Goal: Task Accomplishment & Management: Complete application form

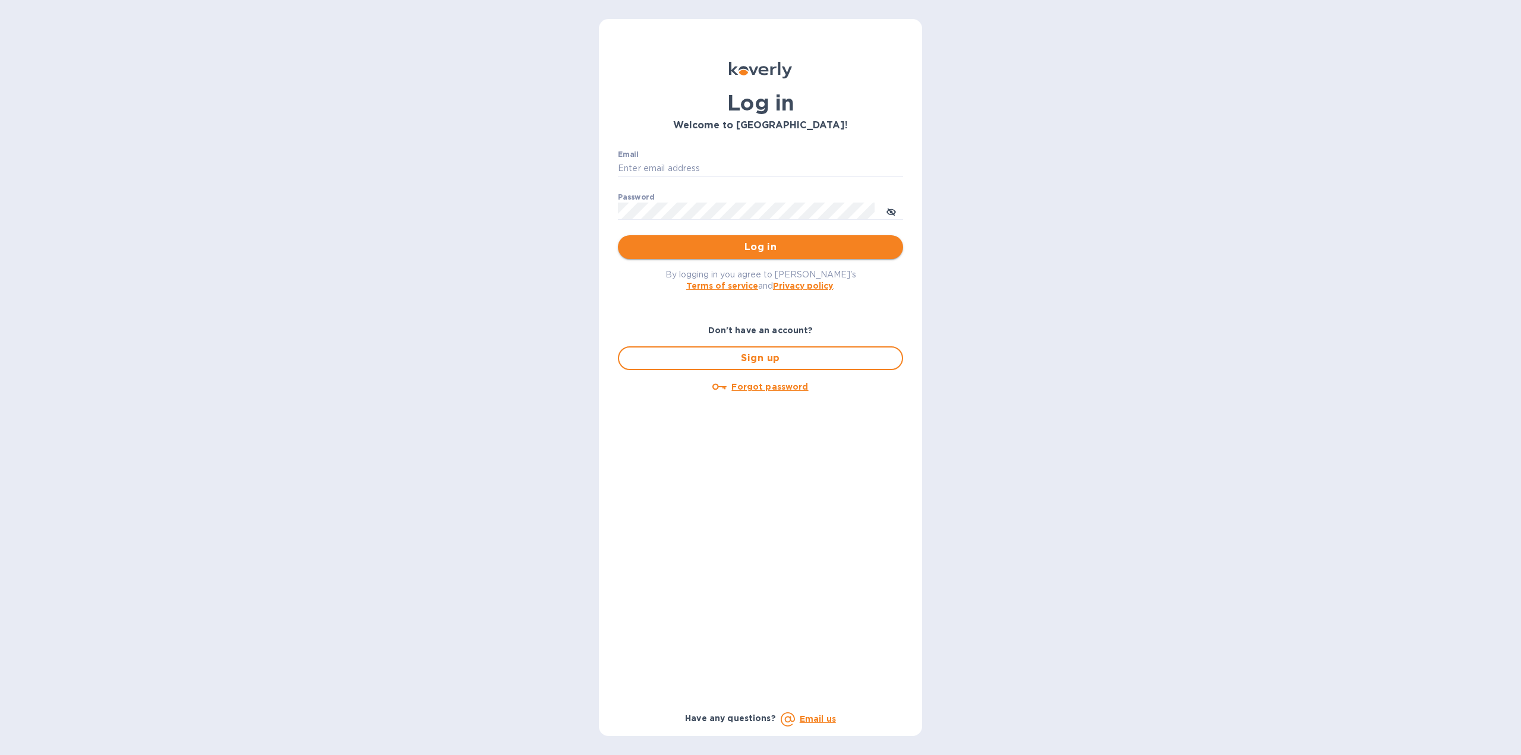
type input "markhogan@dryfarmwines.com"
click at [689, 241] on span "Log in" at bounding box center [760, 247] width 266 height 14
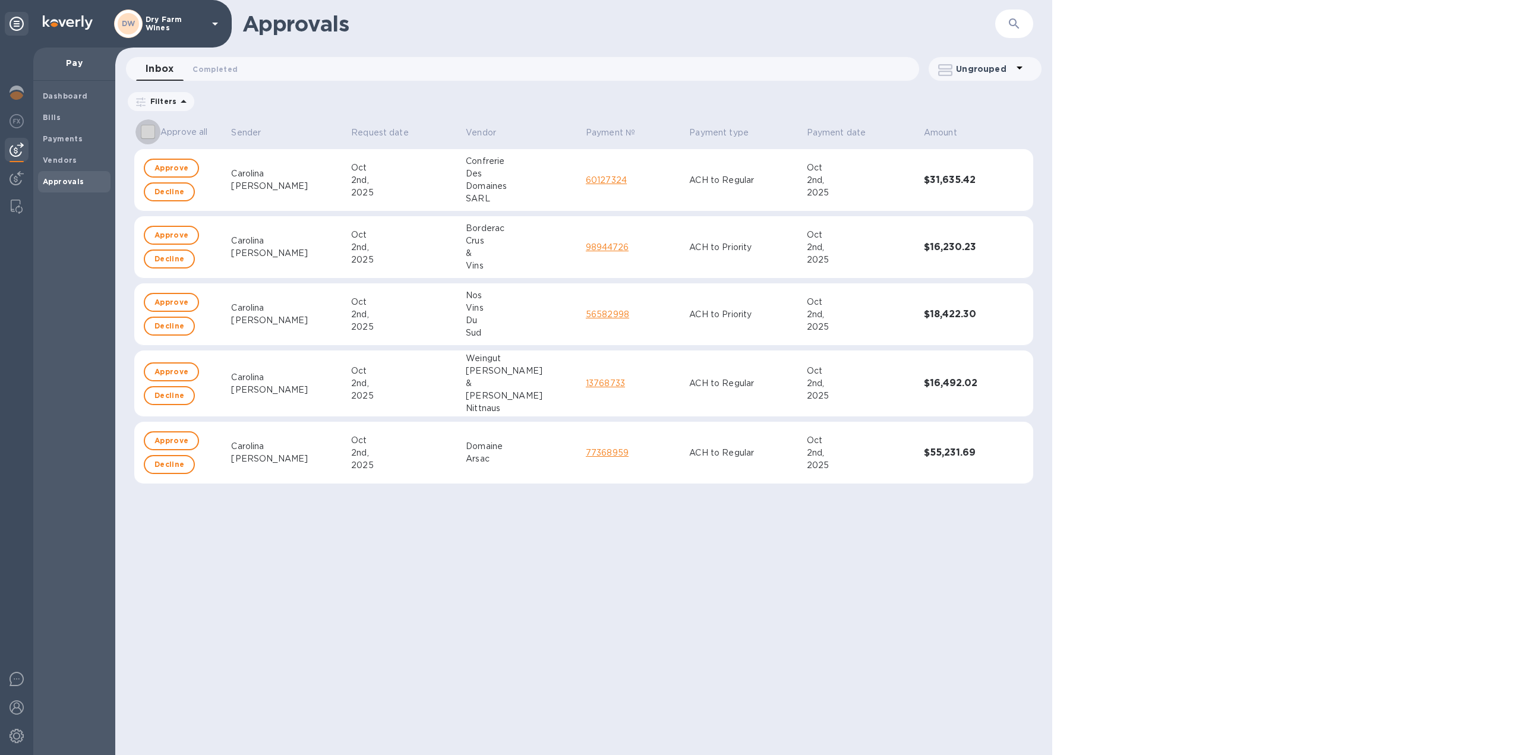
click at [150, 131] on input "Approve all" at bounding box center [147, 131] width 25 height 25
checkbox input "true"
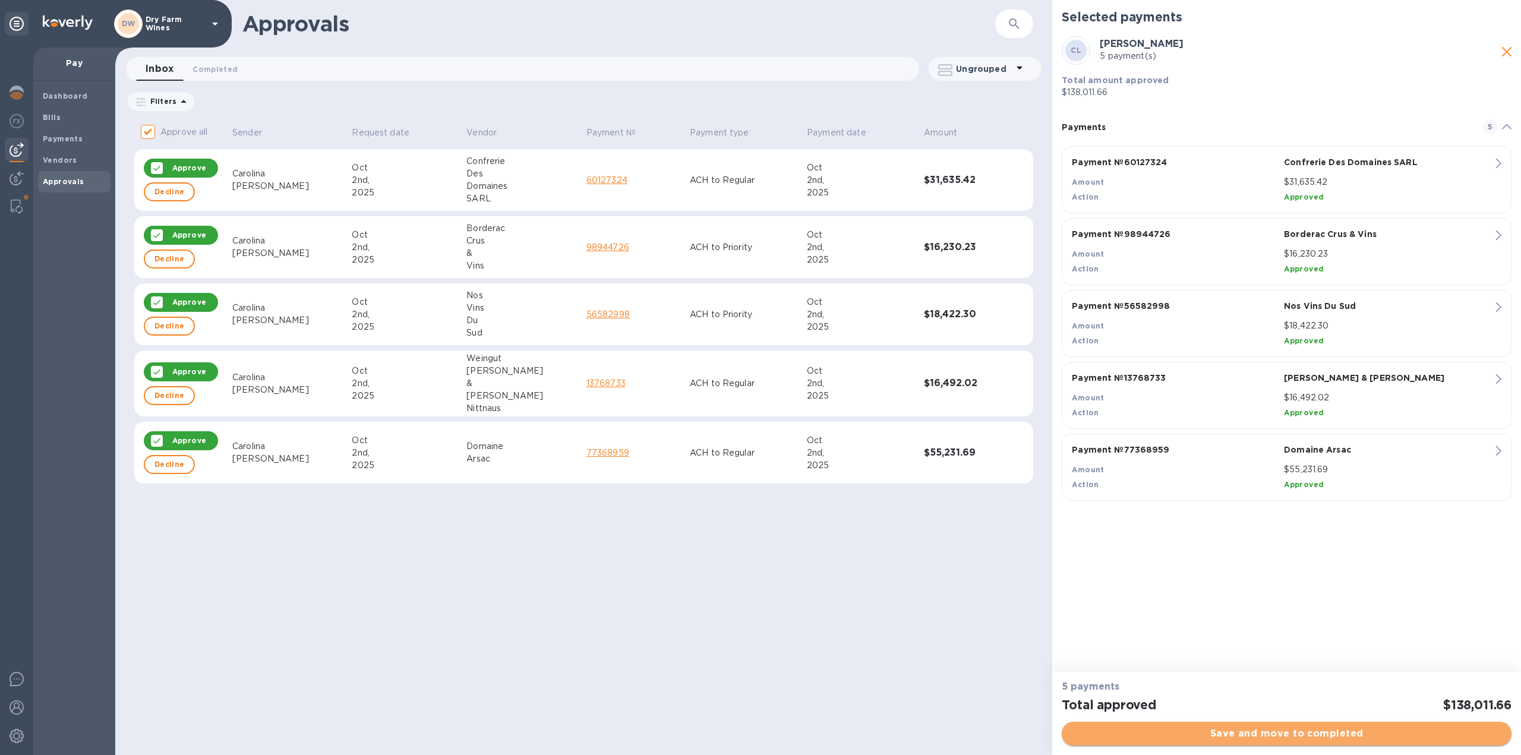
click at [1113, 726] on button "Save and move to completed" at bounding box center [1287, 734] width 450 height 24
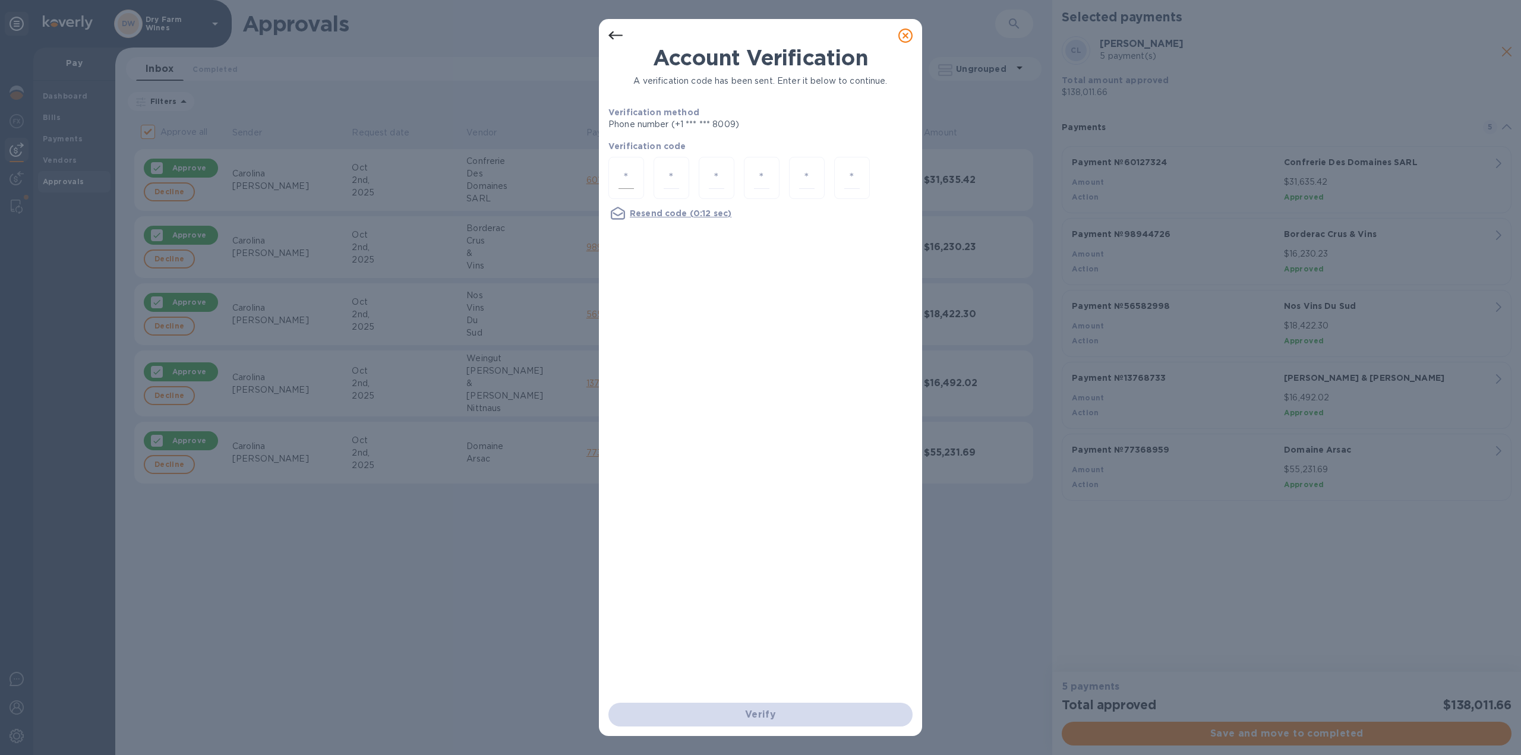
click at [629, 176] on input "number" at bounding box center [625, 178] width 15 height 22
type input "3"
type input "6"
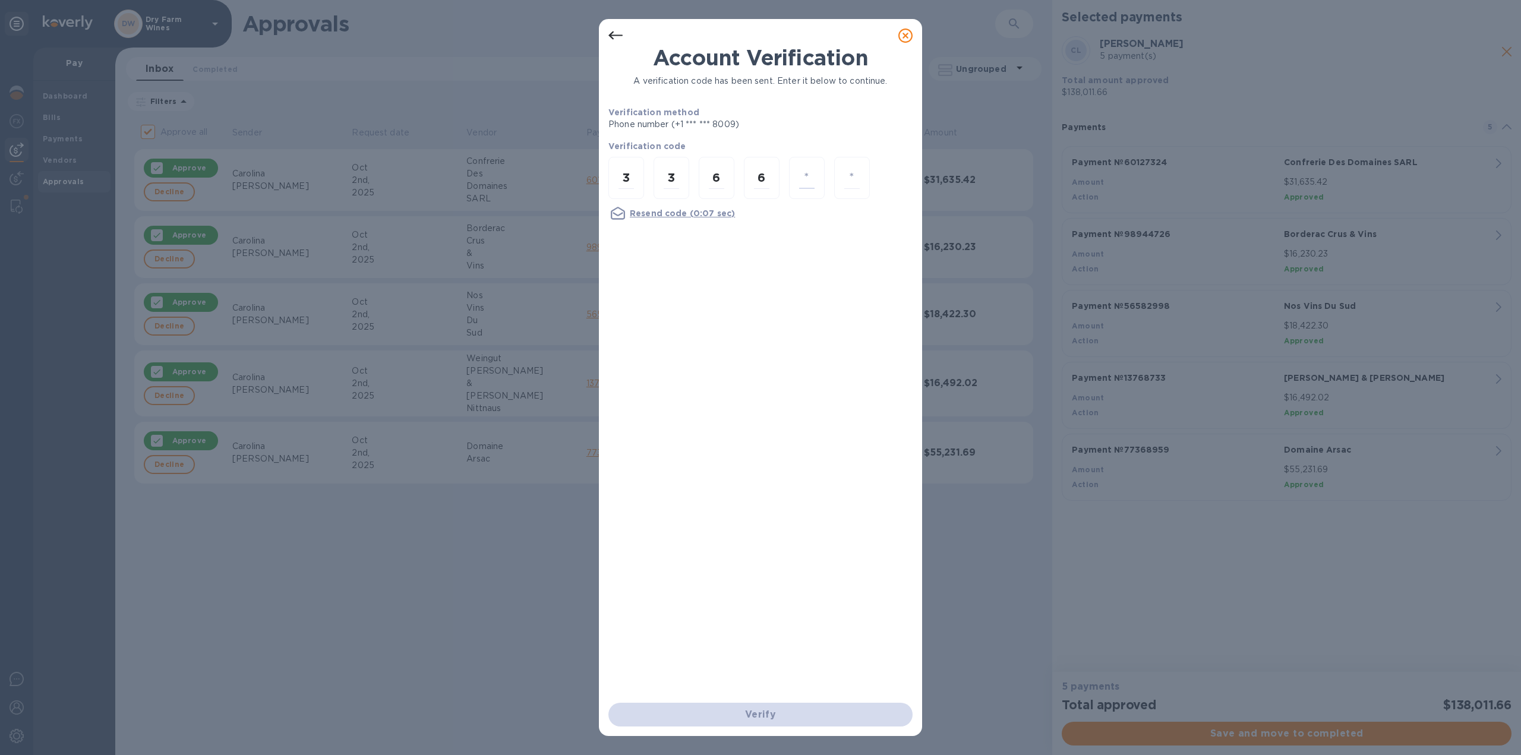
type input "8"
type input "1"
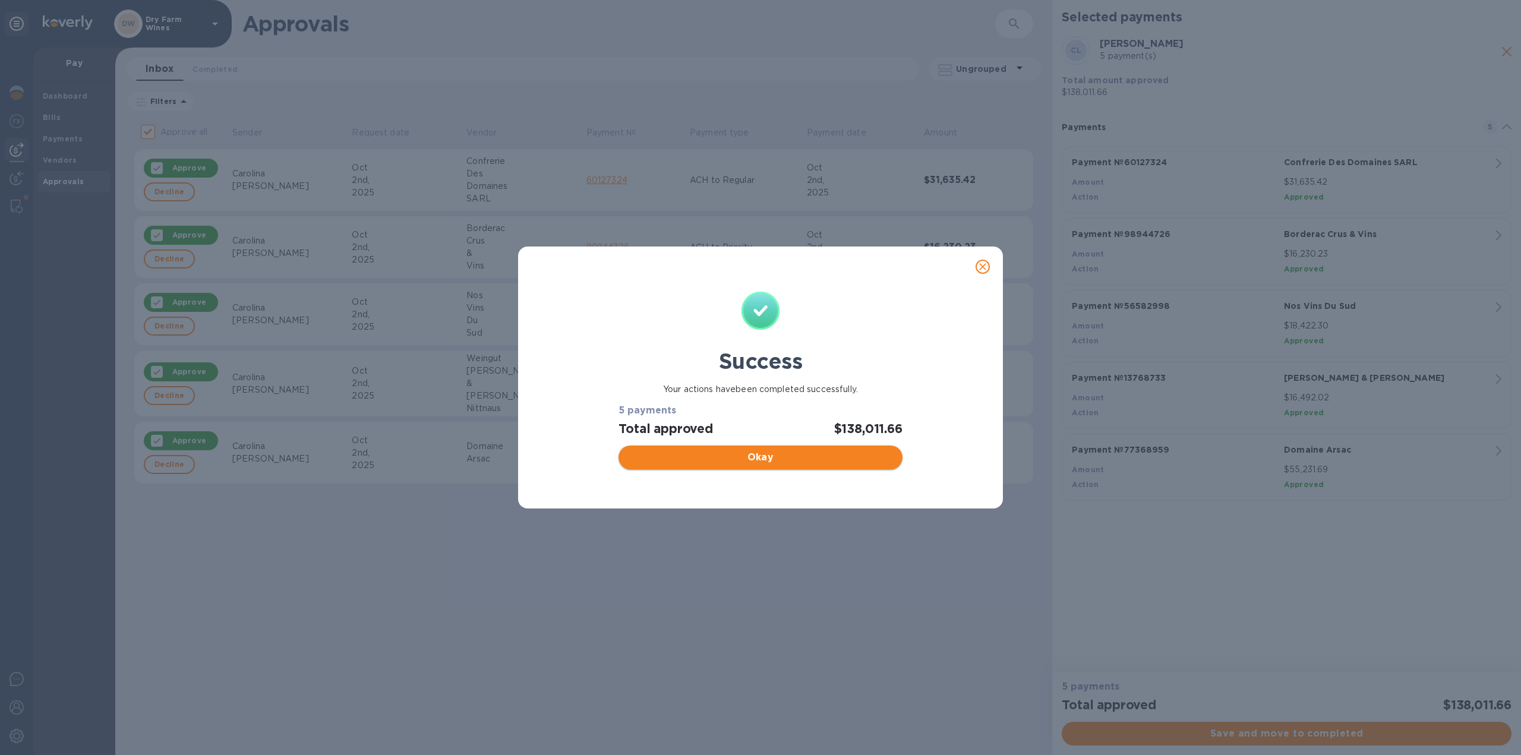
click at [768, 454] on span "Okay" at bounding box center [760, 457] width 264 height 14
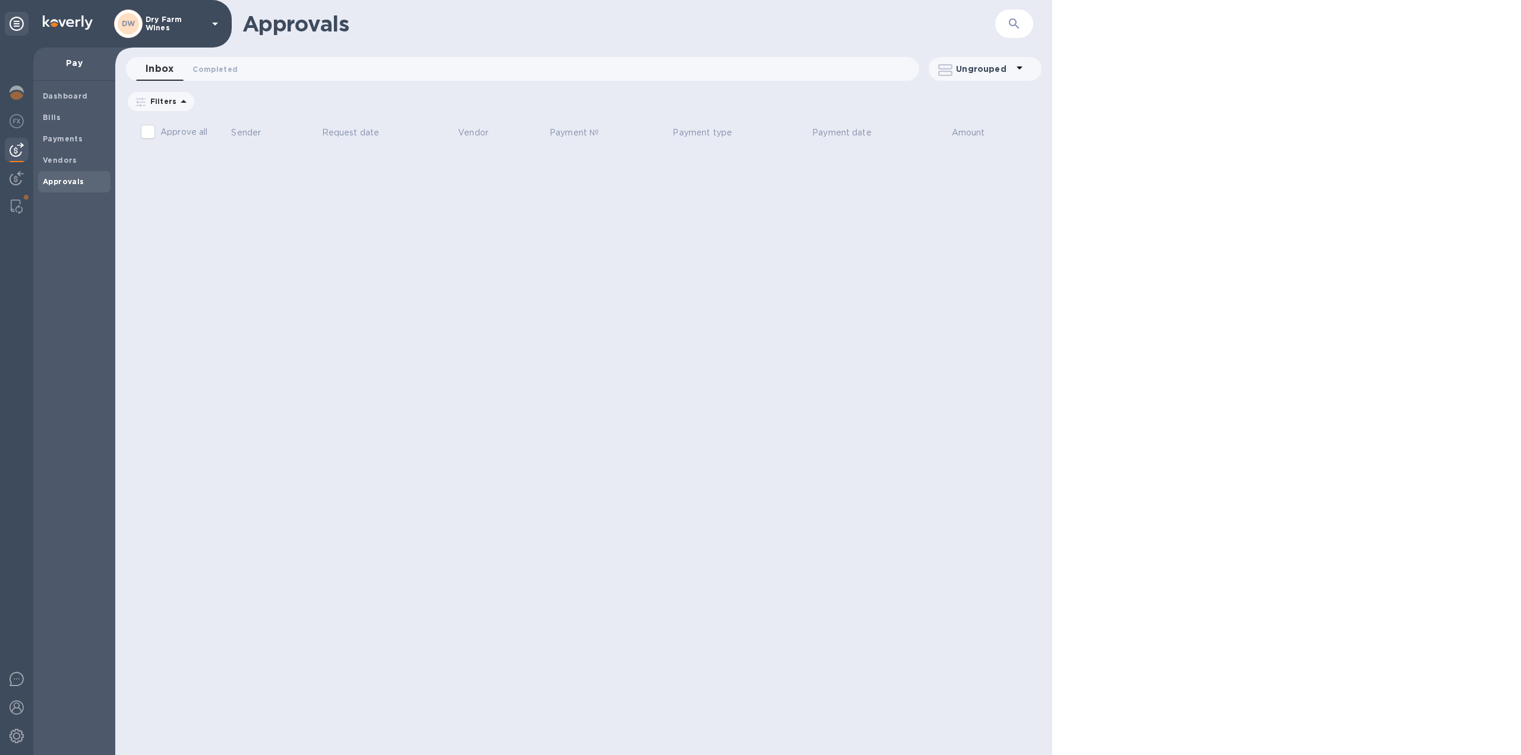
checkbox input "false"
